Goal: Task Accomplishment & Management: Use online tool/utility

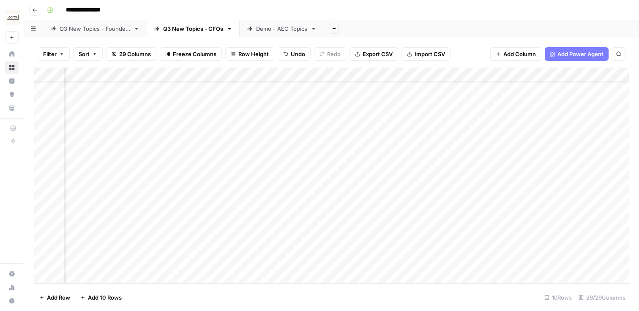
scroll to position [31, 209]
click at [393, 251] on div "Add Column" at bounding box center [331, 176] width 595 height 216
click at [317, 257] on div "Add Column" at bounding box center [331, 176] width 595 height 216
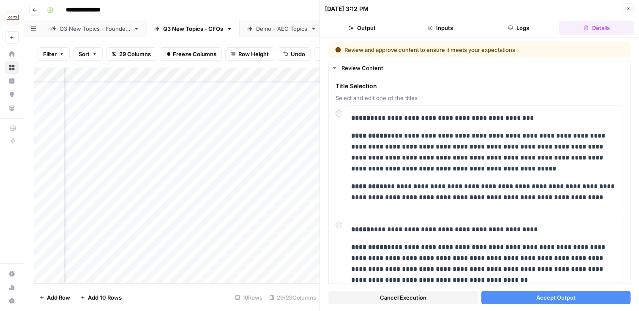
click at [553, 299] on span "Accept Output" at bounding box center [555, 298] width 39 height 8
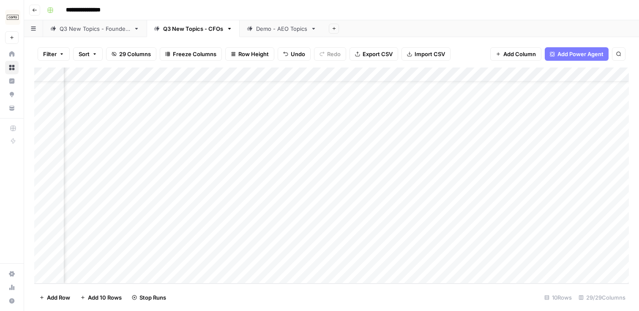
scroll to position [31, 854]
click at [344, 255] on div "Add Column" at bounding box center [331, 176] width 595 height 216
click at [352, 253] on div "Add Column" at bounding box center [331, 176] width 595 height 216
click at [367, 254] on div at bounding box center [374, 258] width 77 height 23
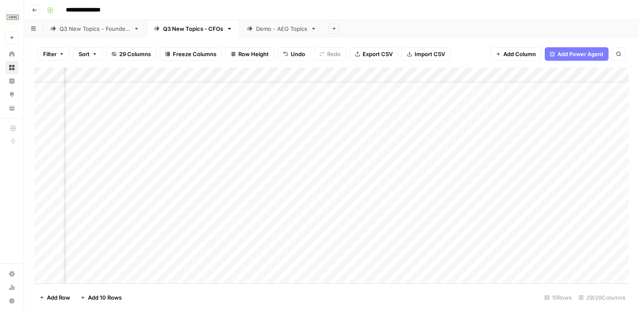
click at [495, 254] on div "Add Column" at bounding box center [331, 176] width 595 height 216
click at [337, 253] on div "Add Column" at bounding box center [331, 176] width 595 height 216
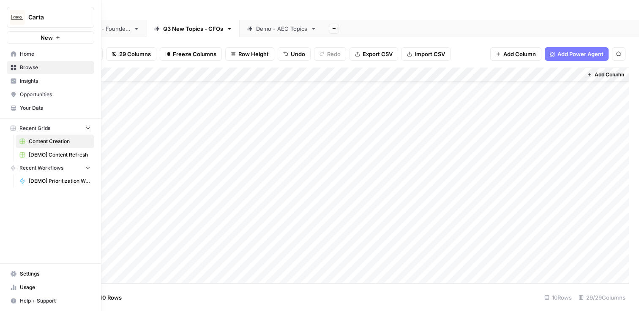
click at [33, 94] on span "Opportunities" at bounding box center [55, 95] width 71 height 8
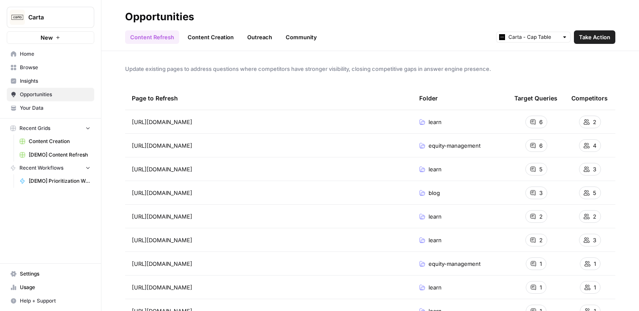
click at [45, 80] on span "Insights" at bounding box center [55, 81] width 71 height 8
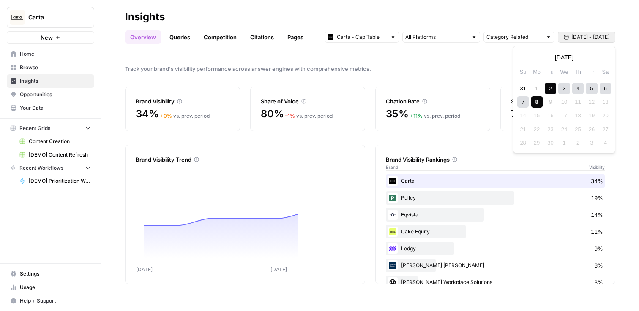
click at [581, 35] on span "[DATE] - [DATE]" at bounding box center [590, 37] width 38 height 8
click at [477, 79] on div "Track your brand's visibility performance across answer engines with comprehens…" at bounding box center [369, 181] width 537 height 260
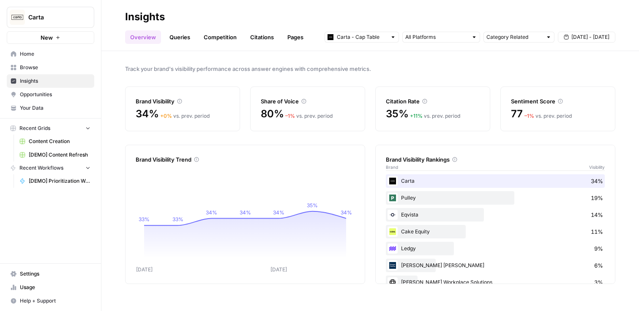
click at [294, 37] on link "Pages" at bounding box center [295, 37] width 26 height 14
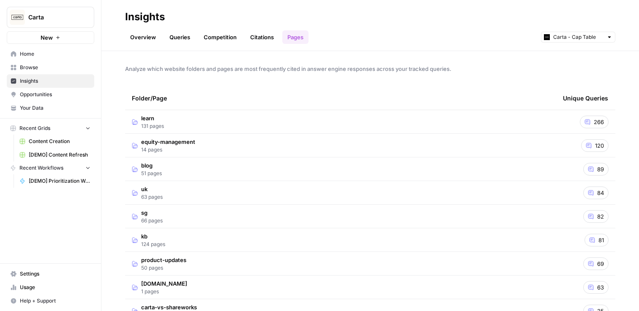
click at [141, 38] on link "Overview" at bounding box center [143, 37] width 36 height 14
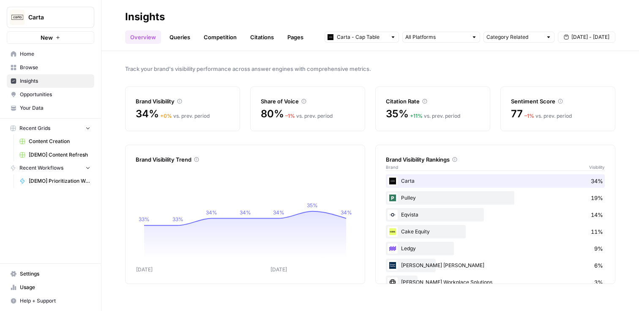
click at [180, 41] on link "Queries" at bounding box center [179, 37] width 31 height 14
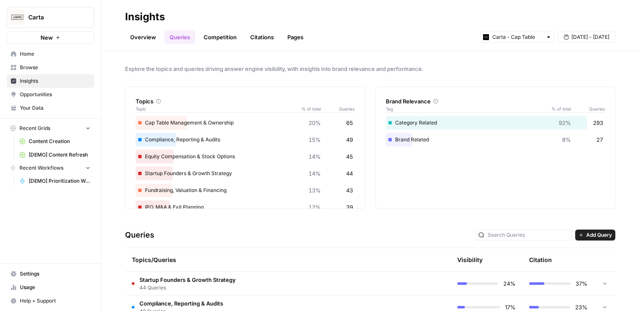
click at [291, 39] on link "Pages" at bounding box center [295, 37] width 26 height 14
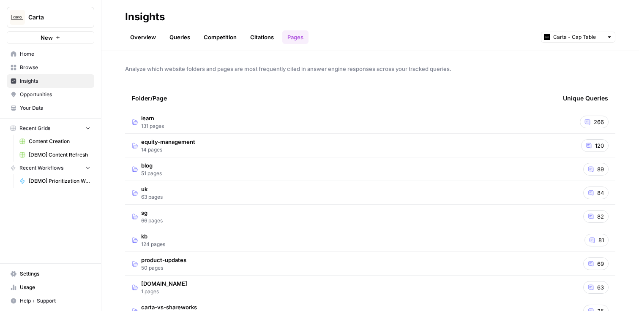
click at [507, 115] on td "learn 131 pages" at bounding box center [340, 121] width 431 height 23
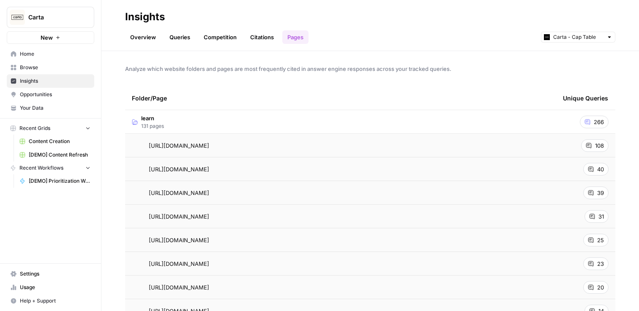
click at [401, 118] on td "learn 131 pages" at bounding box center [340, 121] width 431 height 23
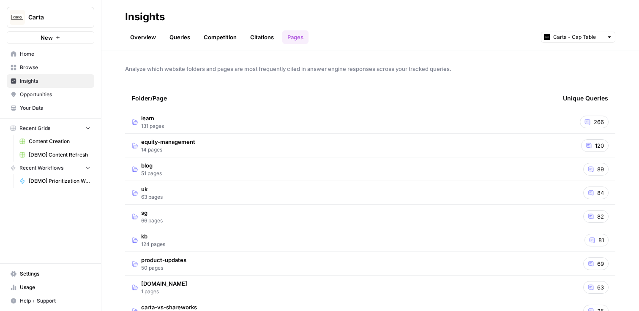
click at [27, 53] on span "Home" at bounding box center [55, 54] width 71 height 8
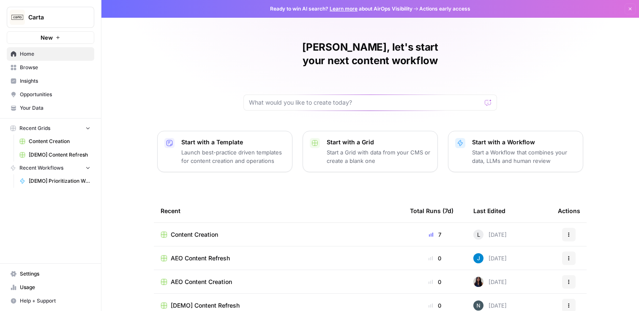
click at [41, 142] on span "Content Creation" at bounding box center [60, 142] width 62 height 8
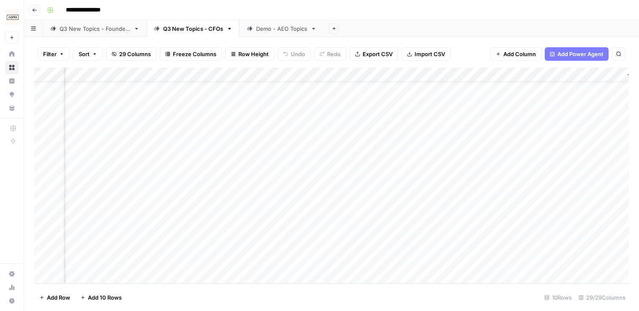
scroll to position [31, 1618]
click at [381, 255] on div "Add Column" at bounding box center [331, 176] width 595 height 216
click at [368, 255] on div "Add Column" at bounding box center [331, 176] width 595 height 216
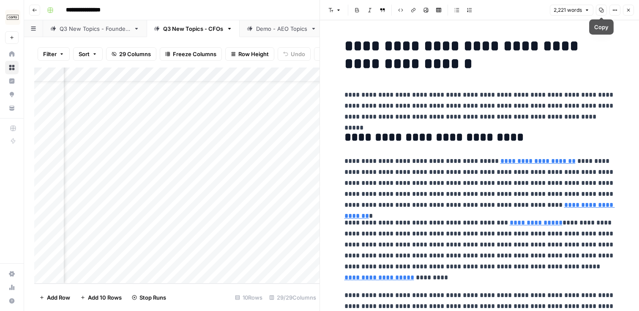
click at [605, 9] on button "Copy" at bounding box center [601, 10] width 11 height 11
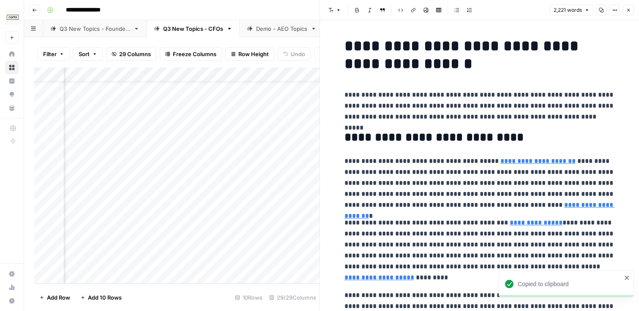
click at [629, 10] on icon "button" at bounding box center [628, 10] width 5 height 5
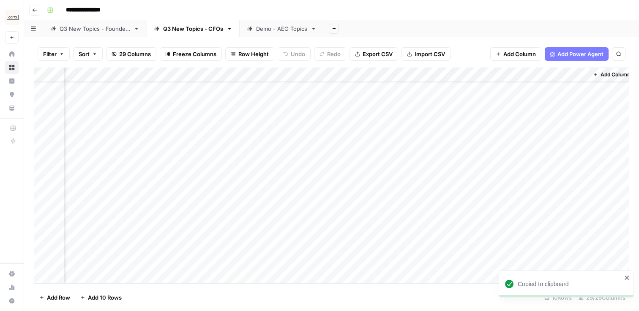
scroll to position [31, 1608]
click at [82, 33] on link "Q3 New Topics - Founders" at bounding box center [95, 28] width 104 height 17
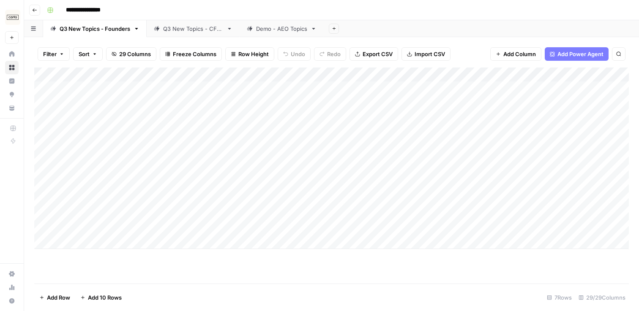
click at [168, 26] on div "Q3 New Topics - CFOs" at bounding box center [193, 29] width 60 height 8
click at [268, 36] on link "Demo - AEO Topics" at bounding box center [282, 28] width 84 height 17
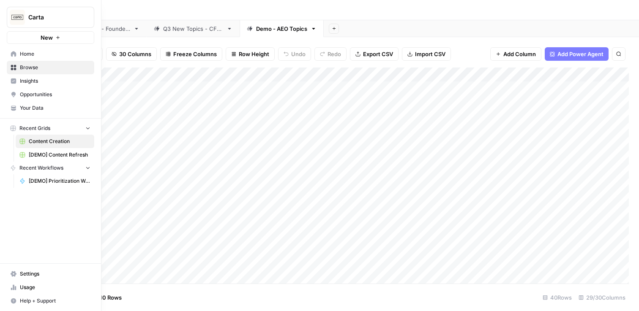
click at [35, 90] on link "Opportunities" at bounding box center [50, 95] width 87 height 14
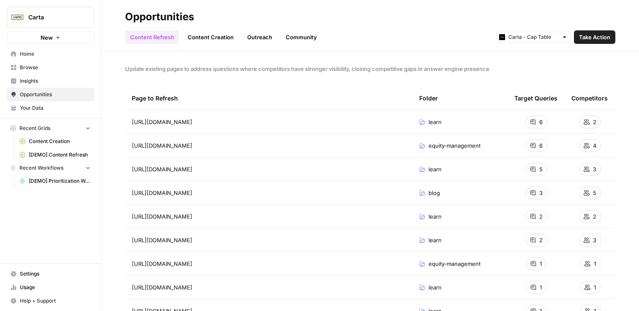
click at [49, 52] on span "Home" at bounding box center [55, 54] width 71 height 8
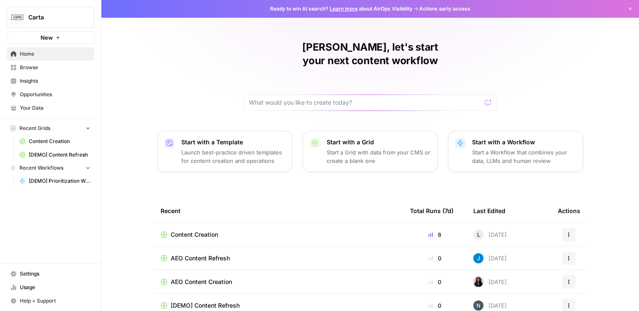
click at [65, 138] on span "Content Creation" at bounding box center [60, 142] width 62 height 8
